Goal: Transaction & Acquisition: Purchase product/service

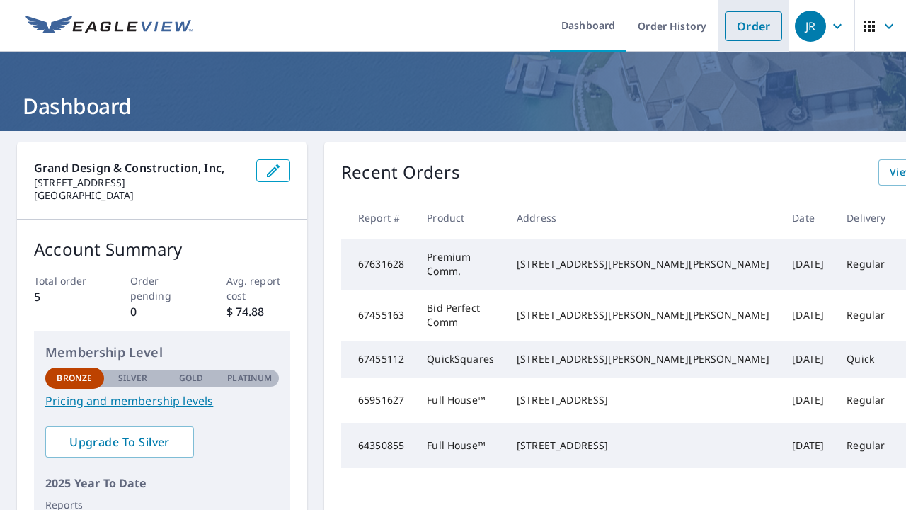
click at [765, 22] on link "Order" at bounding box center [753, 26] width 57 height 30
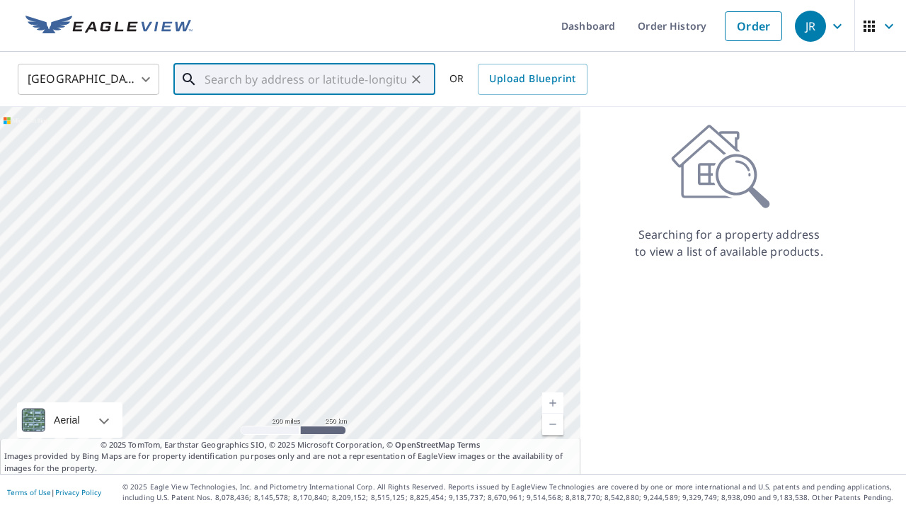
click at [381, 76] on input "text" at bounding box center [306, 79] width 202 height 40
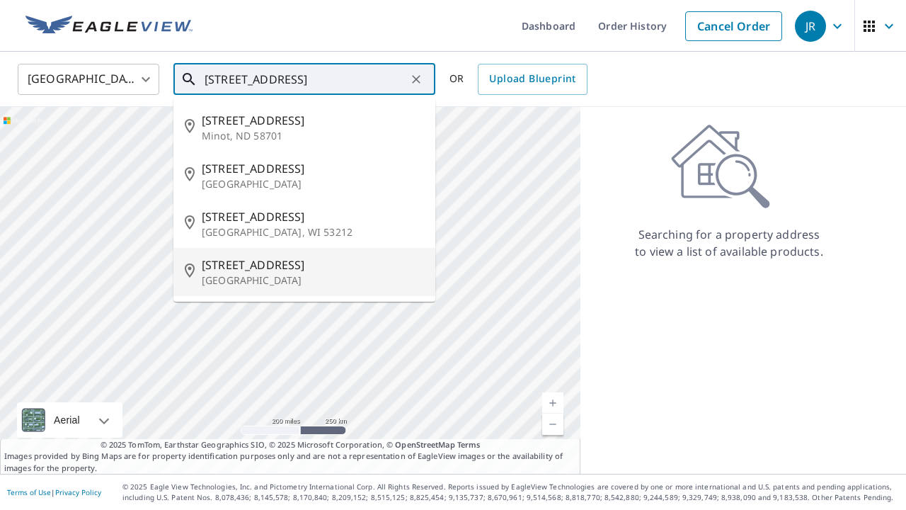
click at [241, 279] on p "[GEOGRAPHIC_DATA]" at bounding box center [313, 280] width 222 height 14
type input "[STREET_ADDRESS]"
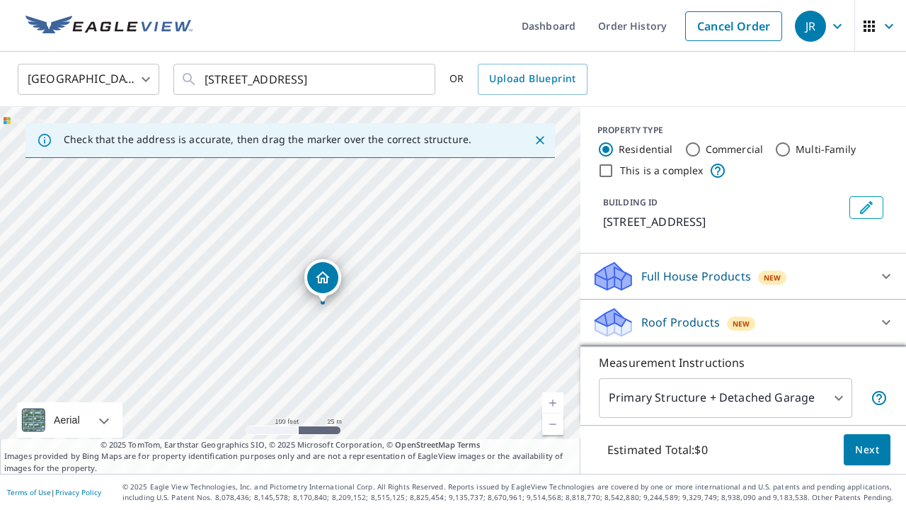
click at [344, 311] on div "[STREET_ADDRESS]" at bounding box center [290, 290] width 581 height 367
click at [891, 274] on icon at bounding box center [886, 276] width 17 height 17
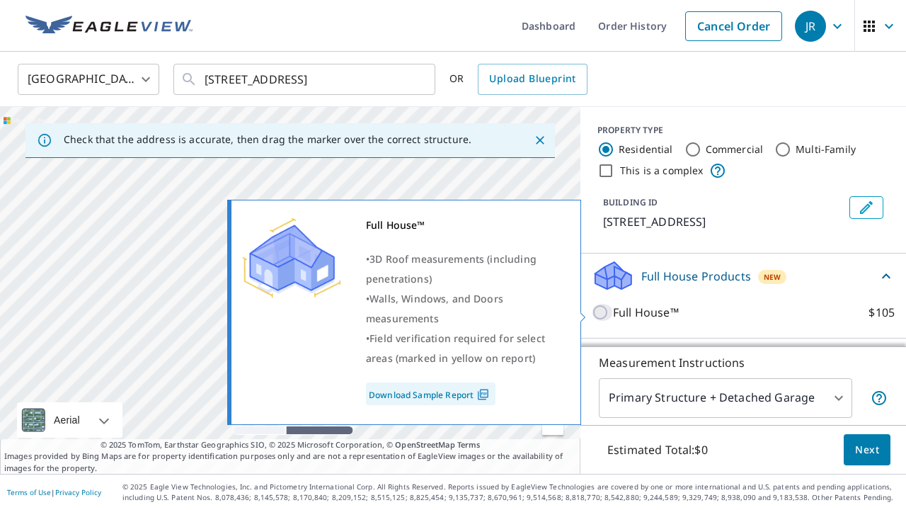
click at [604, 309] on input "Full House™ $105" at bounding box center [602, 312] width 21 height 17
checkbox input "true"
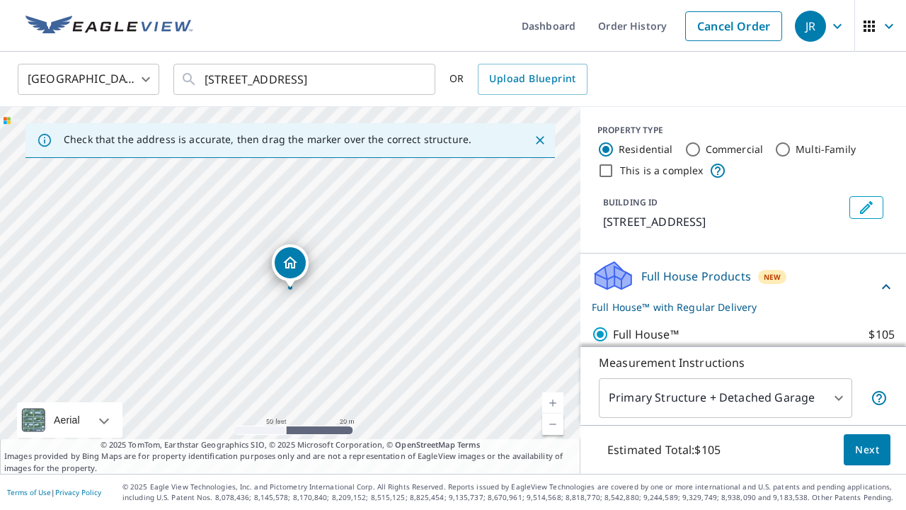
scroll to position [54, 0]
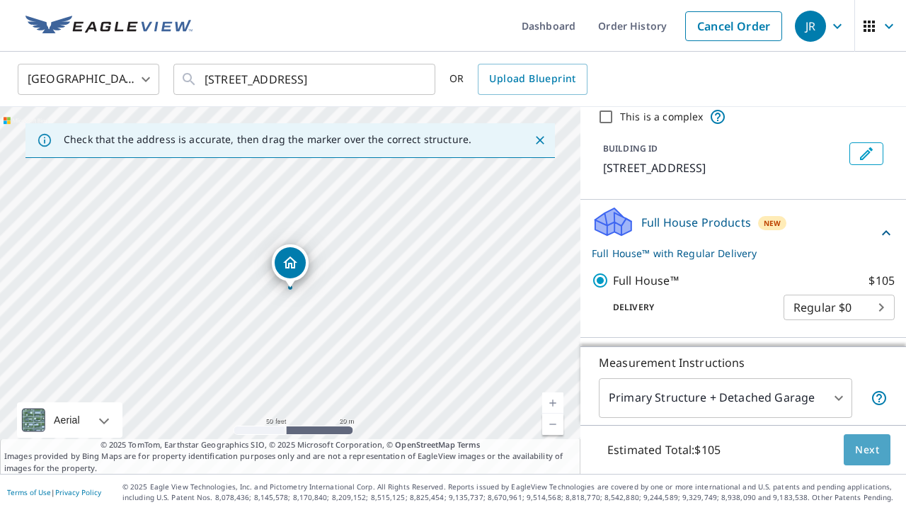
click at [874, 447] on span "Next" at bounding box center [867, 450] width 24 height 18
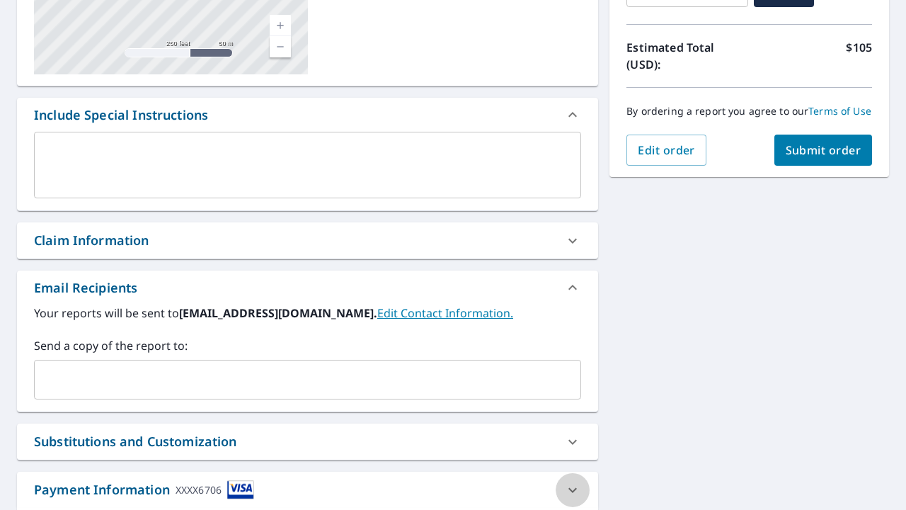
click at [571, 487] on icon at bounding box center [572, 489] width 17 height 17
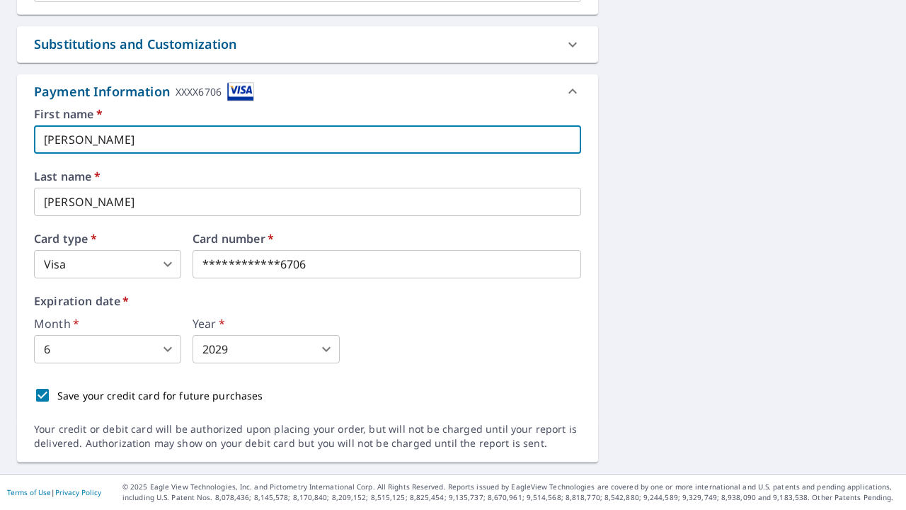
click at [92, 150] on input "[PERSON_NAME]" at bounding box center [307, 139] width 547 height 28
type input "S"
type input "[PERSON_NAME]"
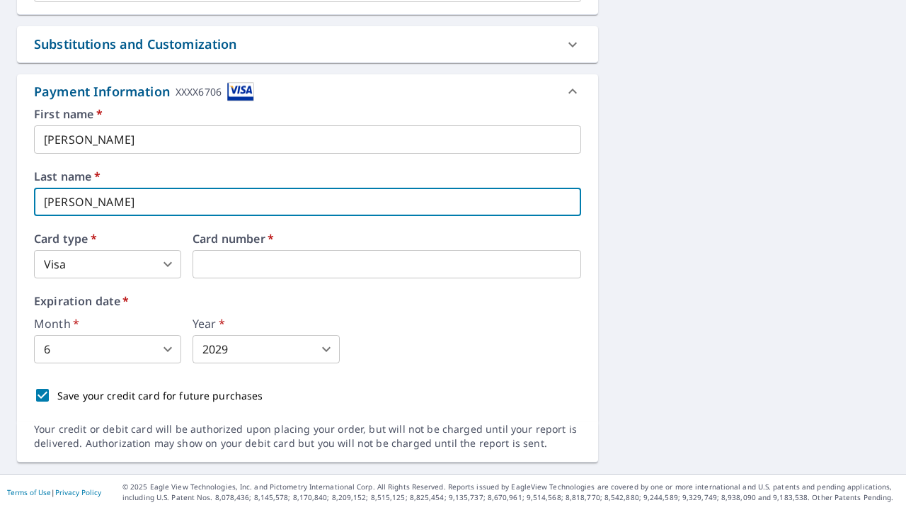
drag, startPoint x: 112, startPoint y: 182, endPoint x: 145, endPoint y: 200, distance: 37.7
click at [145, 200] on input "[PERSON_NAME]" at bounding box center [307, 202] width 547 height 28
type input "G"
type input "[PERSON_NAME]"
click at [152, 245] on div "Card type   * Visa 2 ​" at bounding box center [107, 255] width 147 height 45
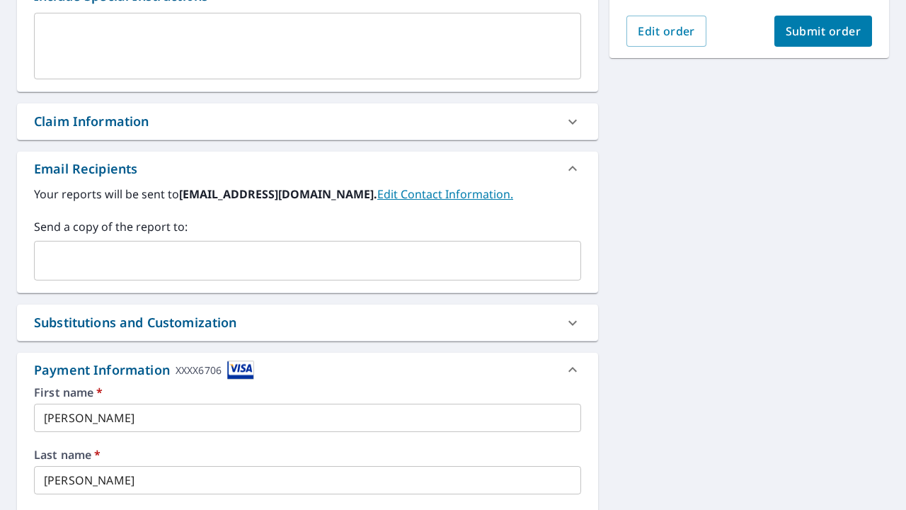
scroll to position [365, 0]
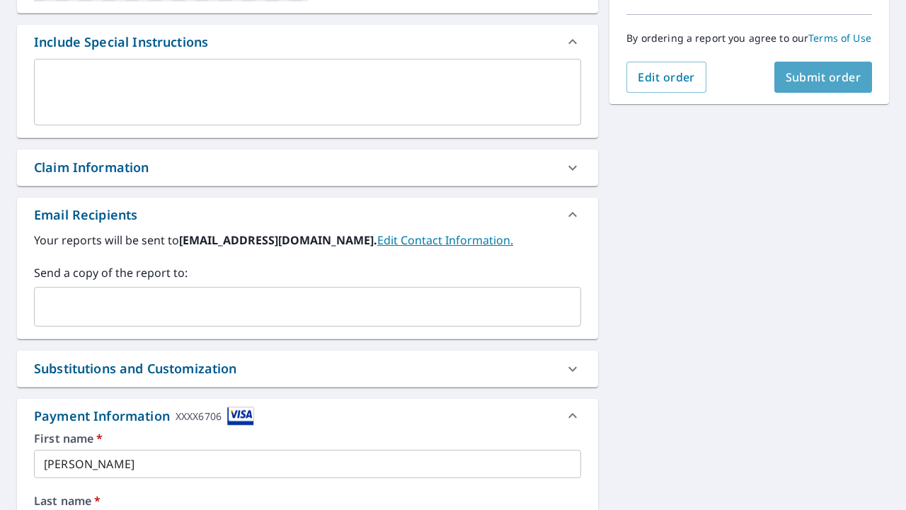
click at [842, 81] on span "Submit order" at bounding box center [824, 77] width 76 height 16
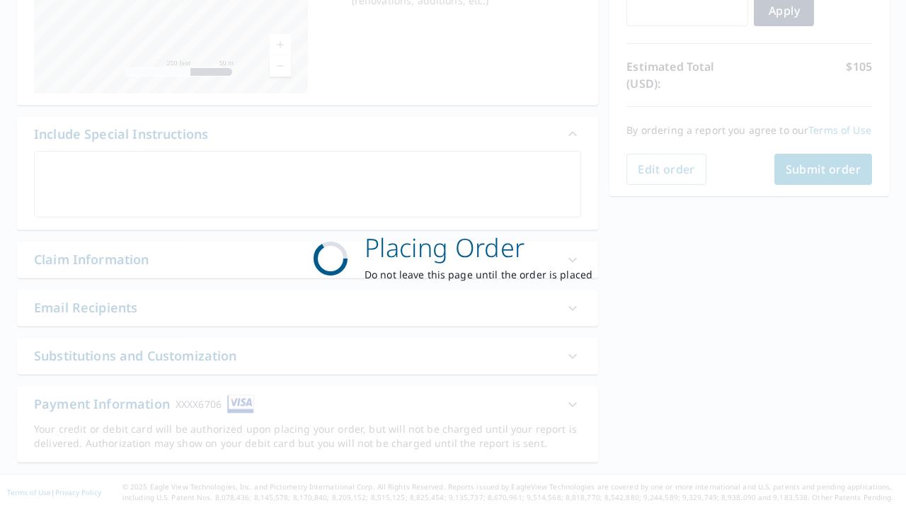
scroll to position [273, 0]
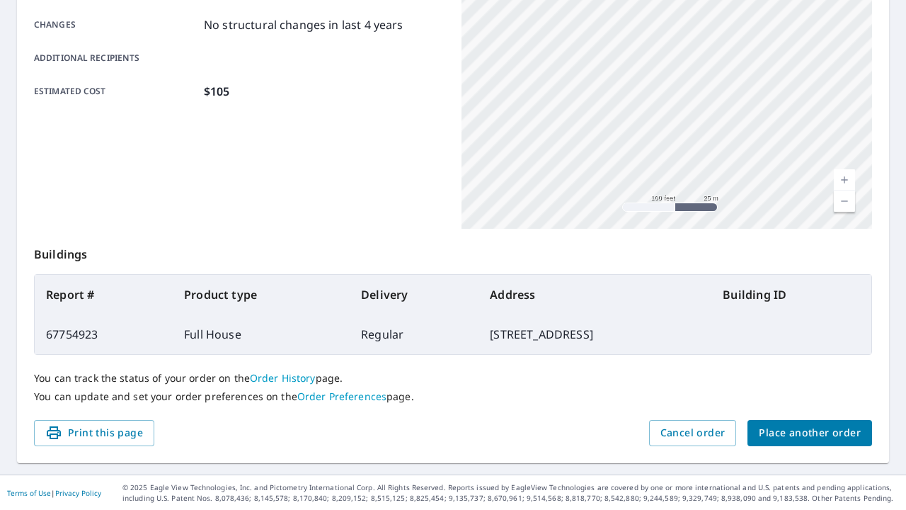
click at [824, 431] on span "Place another order" at bounding box center [810, 433] width 102 height 18
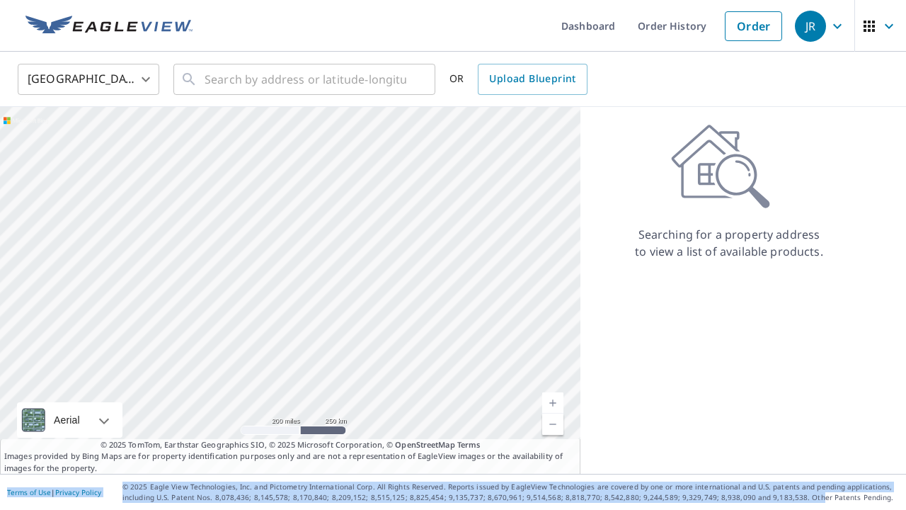
drag, startPoint x: 825, startPoint y: 447, endPoint x: 789, endPoint y: 494, distance: 58.6
click at [789, 494] on div "Dashboard Order History Order JR United States US ​ ​ OR Upload Blueprint Aeria…" at bounding box center [453, 255] width 906 height 510
